Goal: Find contact information: Find contact information

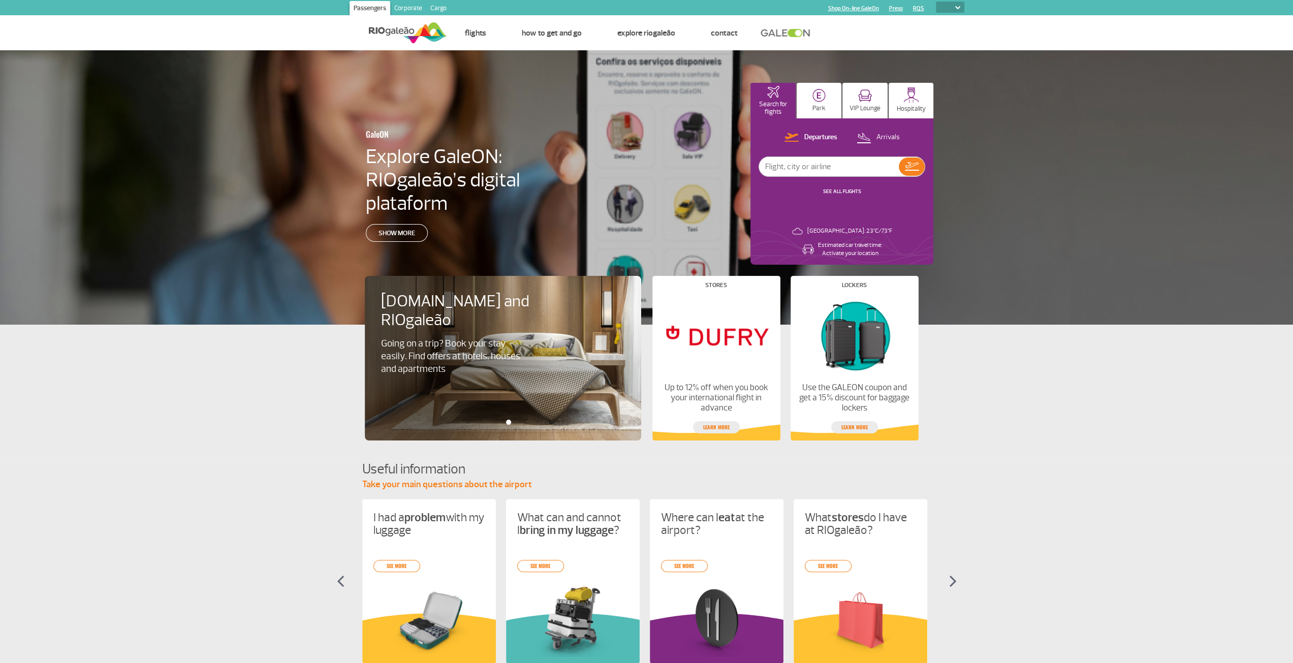
click at [958, 6] on img at bounding box center [957, 7] width 5 height 3
click at [947, 8] on select "PT ENG ESP" at bounding box center [950, 7] width 28 height 11
select select "en"
click at [936, 2] on select "PT ENG ESP" at bounding box center [950, 7] width 28 height 11
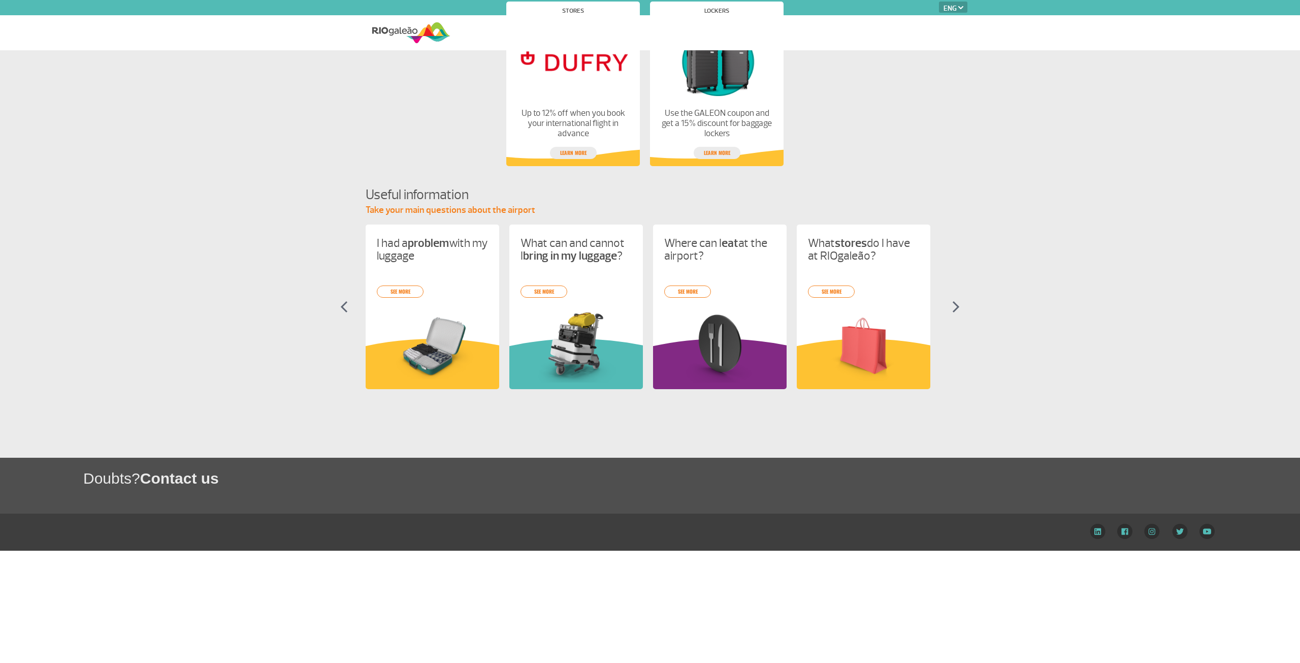
select select "en"
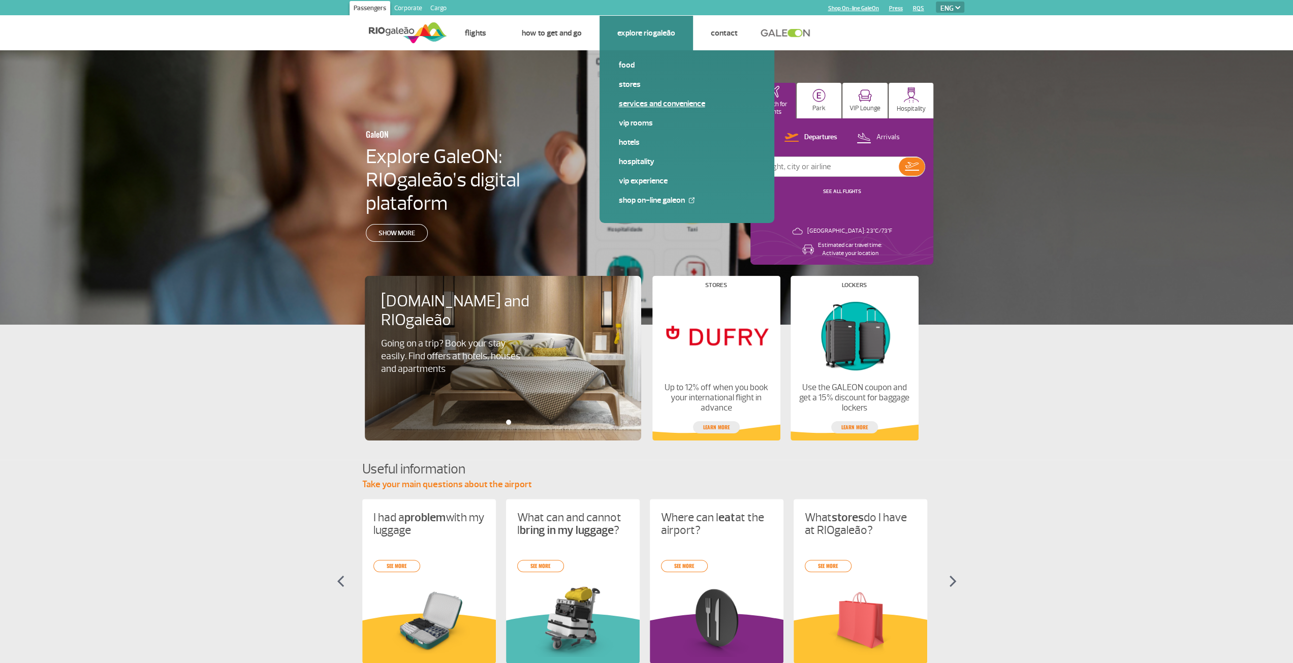
click at [634, 101] on link "Services and Convenience" at bounding box center [687, 103] width 136 height 11
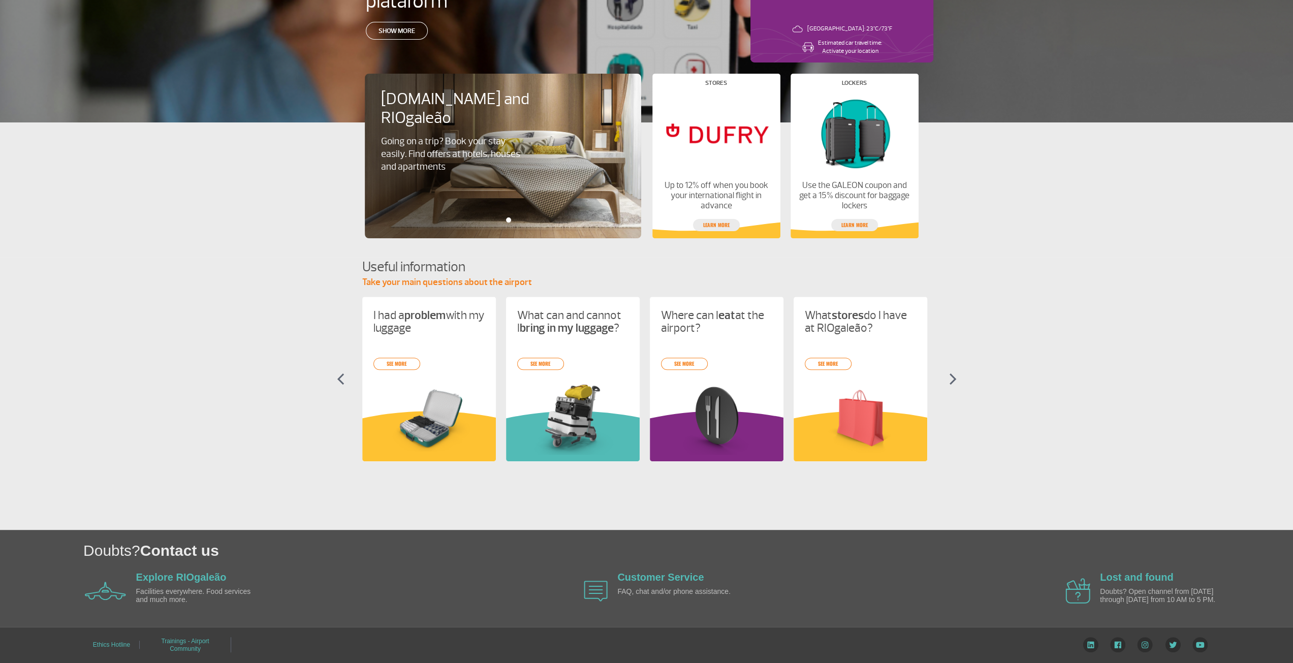
scroll to position [203, 0]
click at [676, 575] on link "Customer Service" at bounding box center [660, 576] width 86 height 11
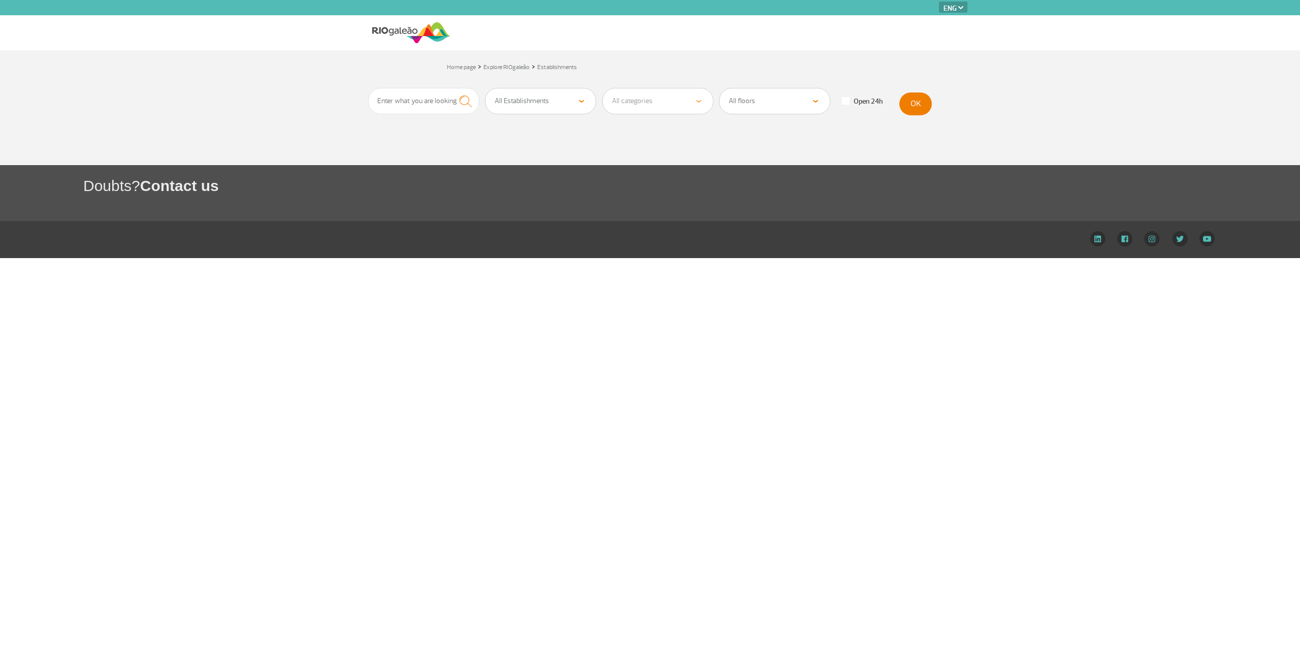
select select "en"
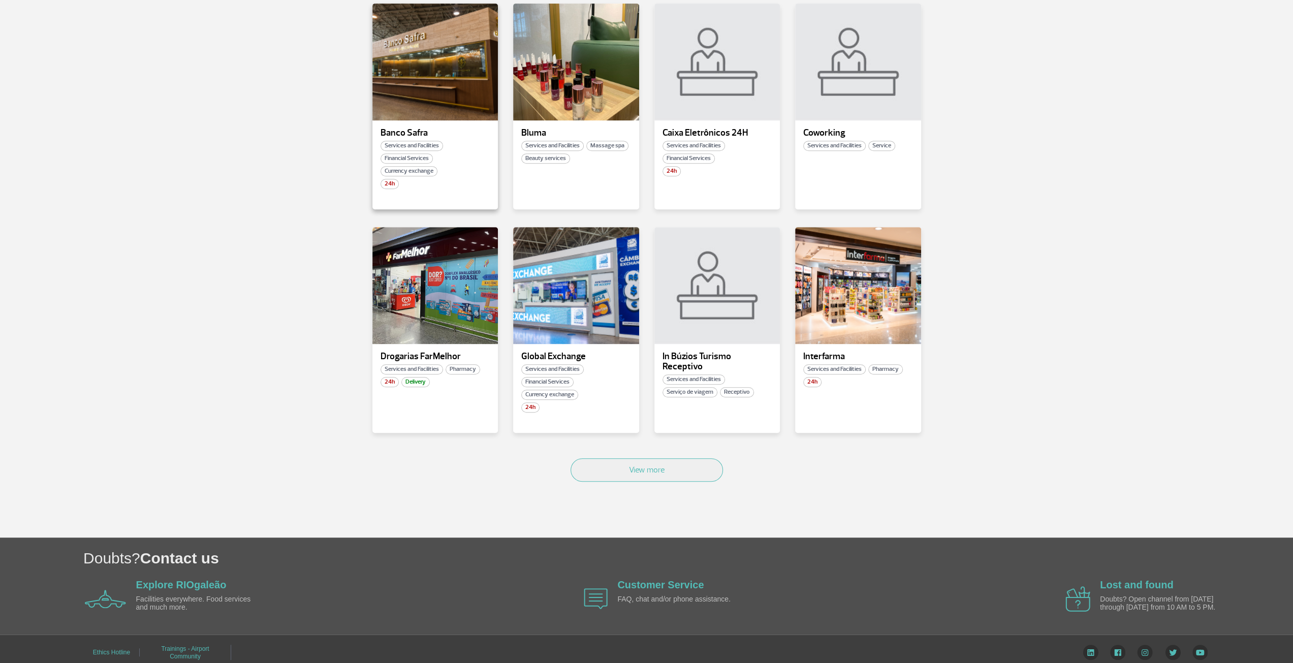
scroll to position [420, 0]
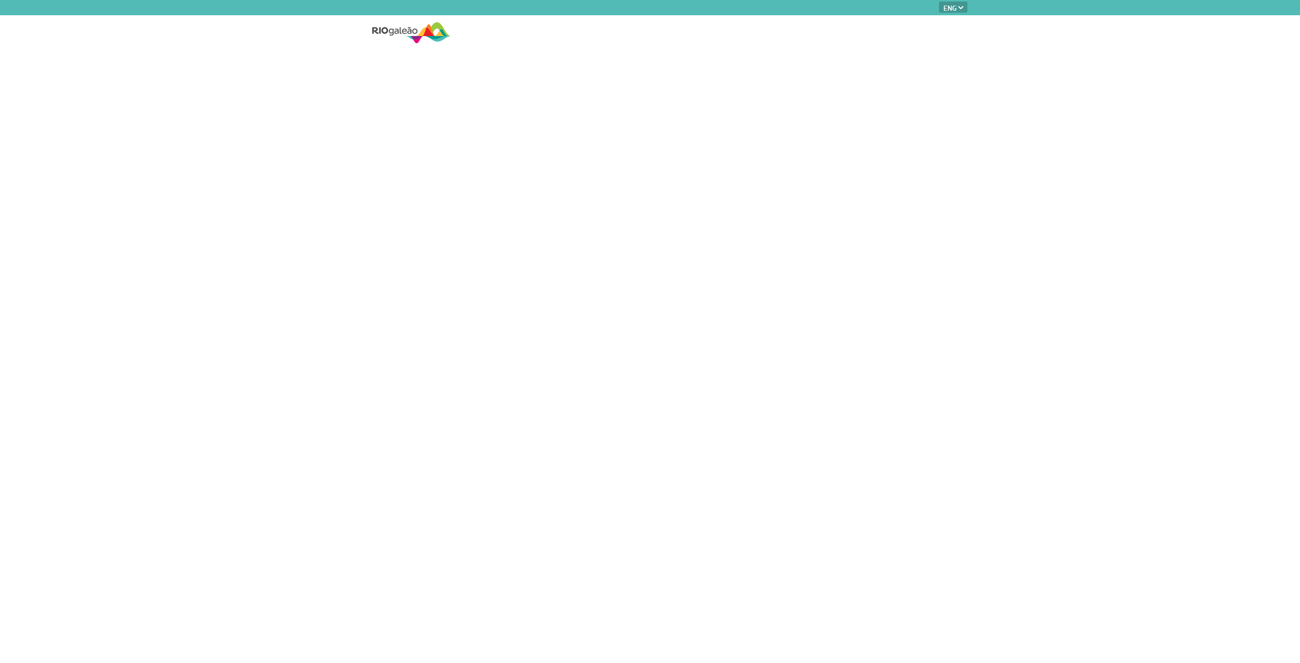
select select "en"
click at [955, 9] on select "PT ENG ESP" at bounding box center [953, 7] width 28 height 11
click at [939, 2] on select "PT ENG ESP" at bounding box center [953, 7] width 28 height 11
